Goal: Navigation & Orientation: Find specific page/section

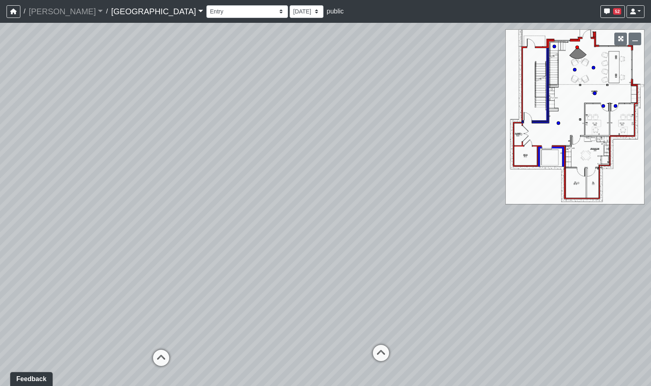
drag, startPoint x: 173, startPoint y: 215, endPoint x: 479, endPoint y: 218, distance: 305.6
click at [469, 218] on div "Loading... Reception Desk Loading... Lobby Loading... Landing" at bounding box center [325, 205] width 651 height 364
drag, startPoint x: 317, startPoint y: 229, endPoint x: 269, endPoint y: 225, distance: 47.9
click at [269, 225] on div "Loading... Reception Desk Loading... Lobby Loading... Landing" at bounding box center [325, 205] width 651 height 364
click at [457, 328] on icon at bounding box center [456, 329] width 24 height 24
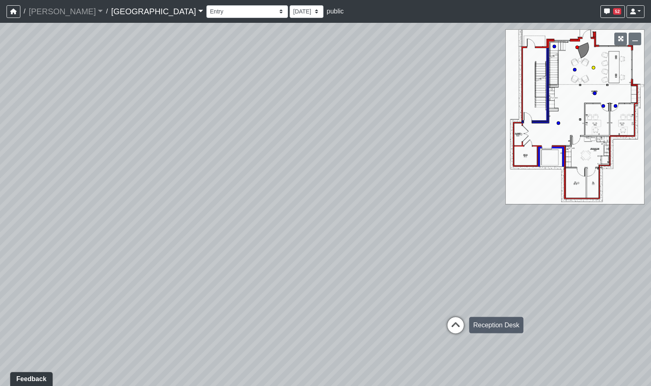
select select "k3e7LcyyQBYndBQfWaReHH"
drag, startPoint x: 274, startPoint y: 264, endPoint x: 395, endPoint y: 267, distance: 120.8
click at [395, 267] on div "Loading... Reception Desk Loading... Lobby Loading... Landing Loading... Entry …" at bounding box center [325, 205] width 651 height 364
drag, startPoint x: 356, startPoint y: 268, endPoint x: 374, endPoint y: 266, distance: 17.7
click at [374, 266] on div "Loading... Reception Desk Loading... Lobby Loading... Landing Loading... Entry …" at bounding box center [325, 205] width 651 height 364
